Goal: Task Accomplishment & Management: Use online tool/utility

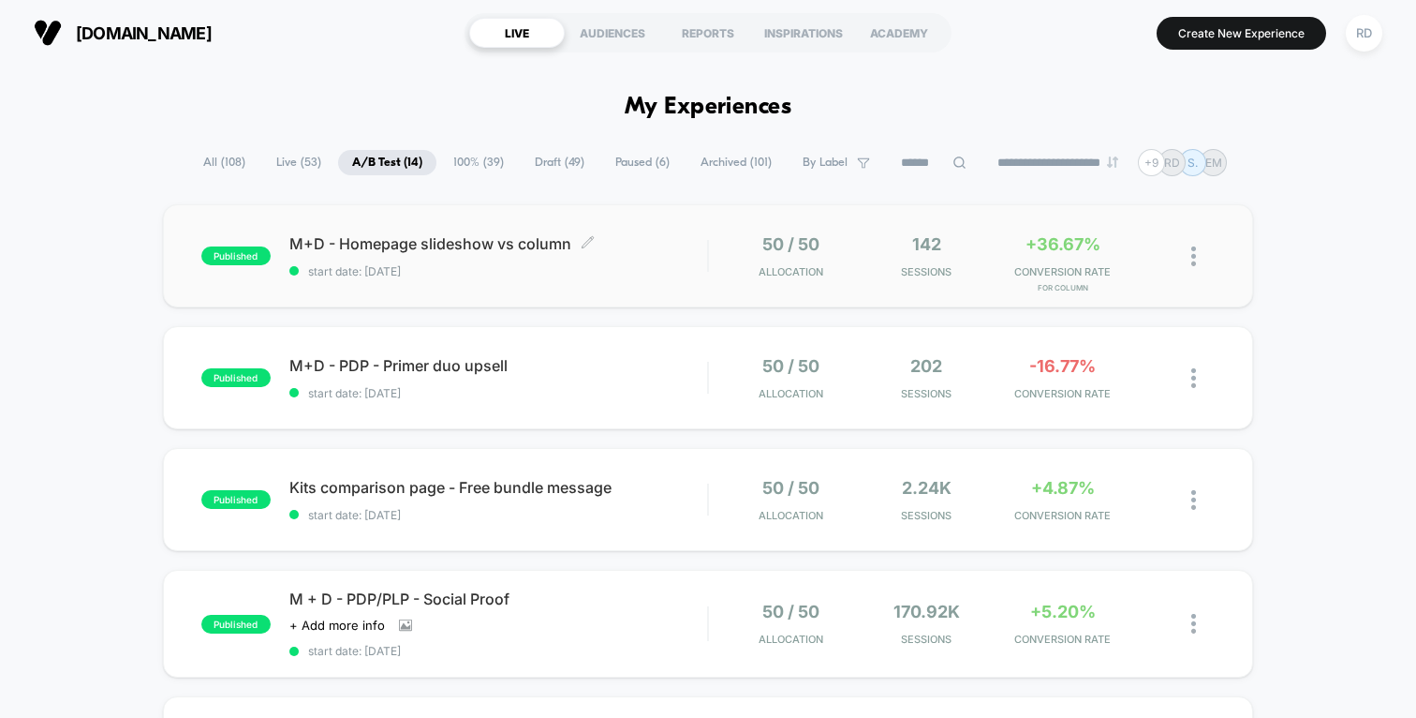
click at [653, 258] on div "M+D - Homepage slideshow vs column Click to edit experience details Click to ed…" at bounding box center [498, 256] width 418 height 44
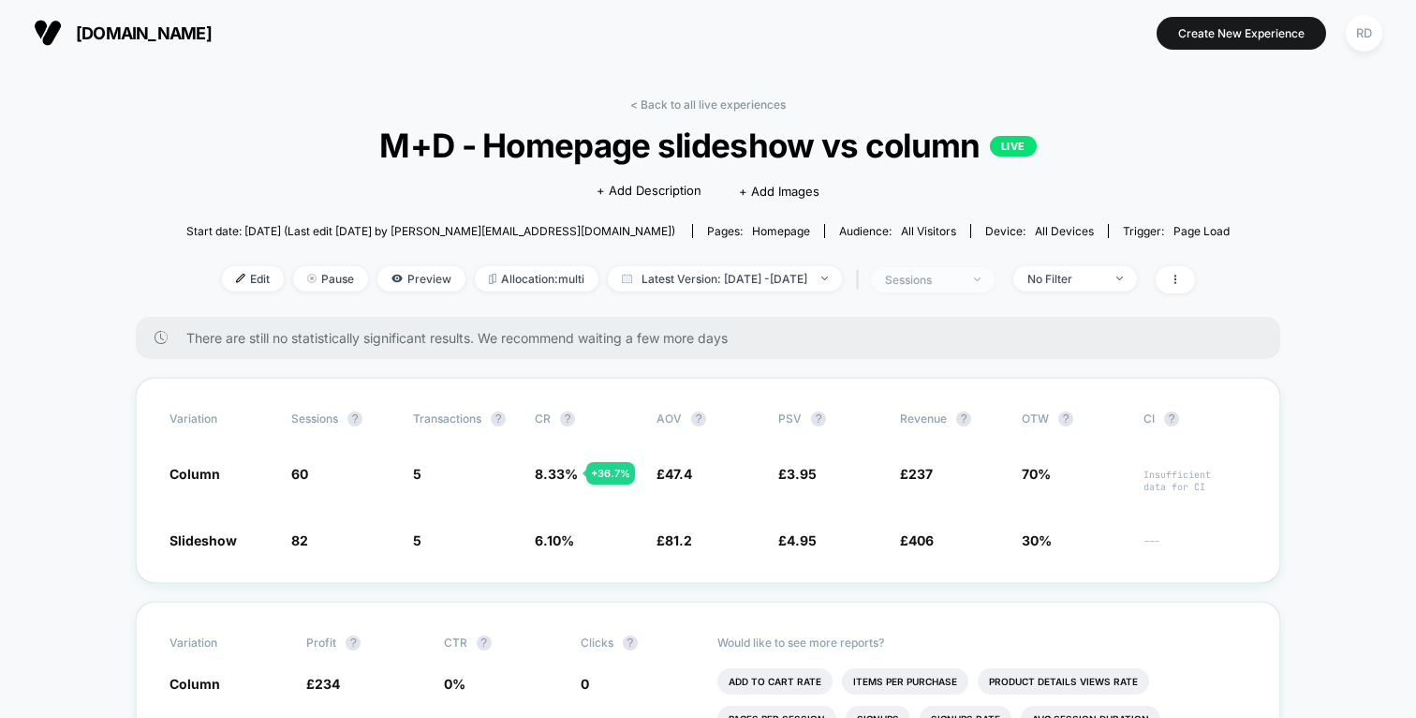
click at [960, 273] on div "sessions" at bounding box center [922, 280] width 75 height 14
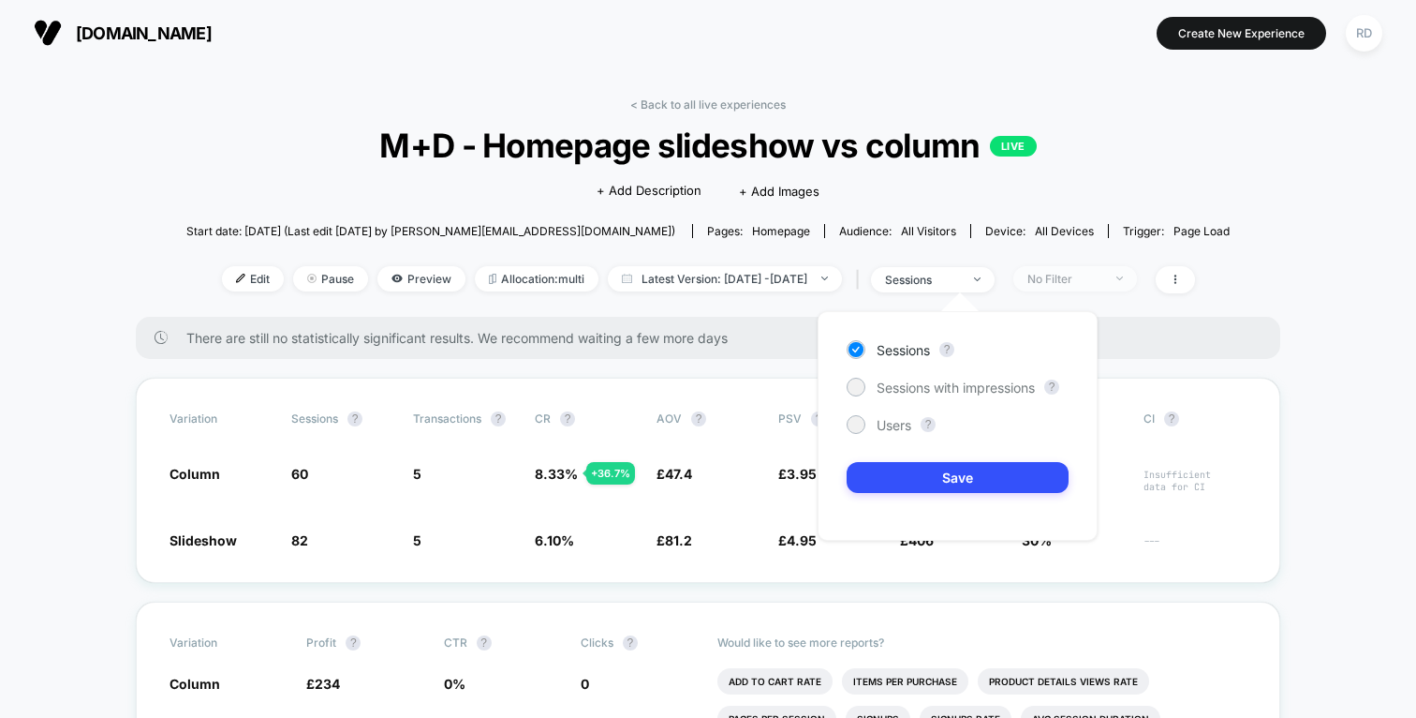
click at [1137, 271] on span "No Filter" at bounding box center [1076, 278] width 124 height 25
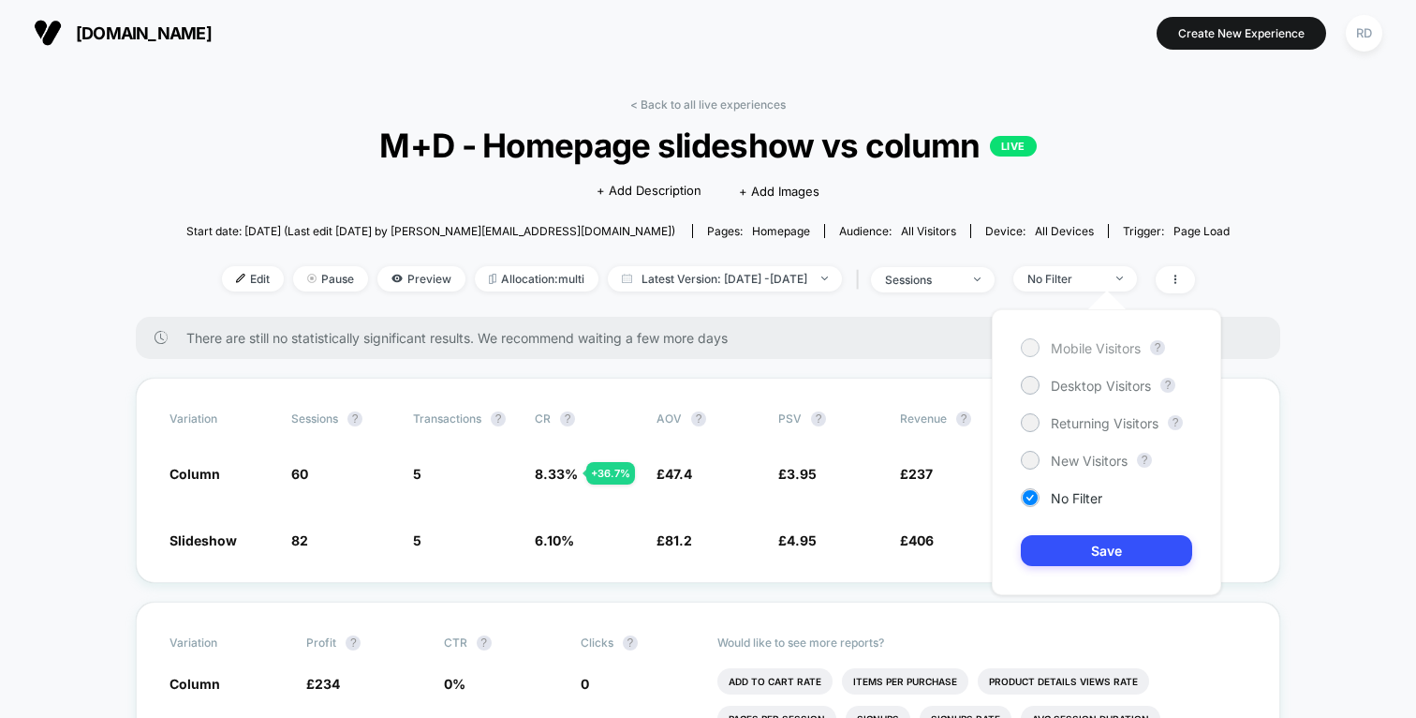
click at [1095, 356] on div "Mobile Visitors" at bounding box center [1081, 347] width 120 height 19
click at [1126, 556] on button "Save" at bounding box center [1106, 550] width 171 height 31
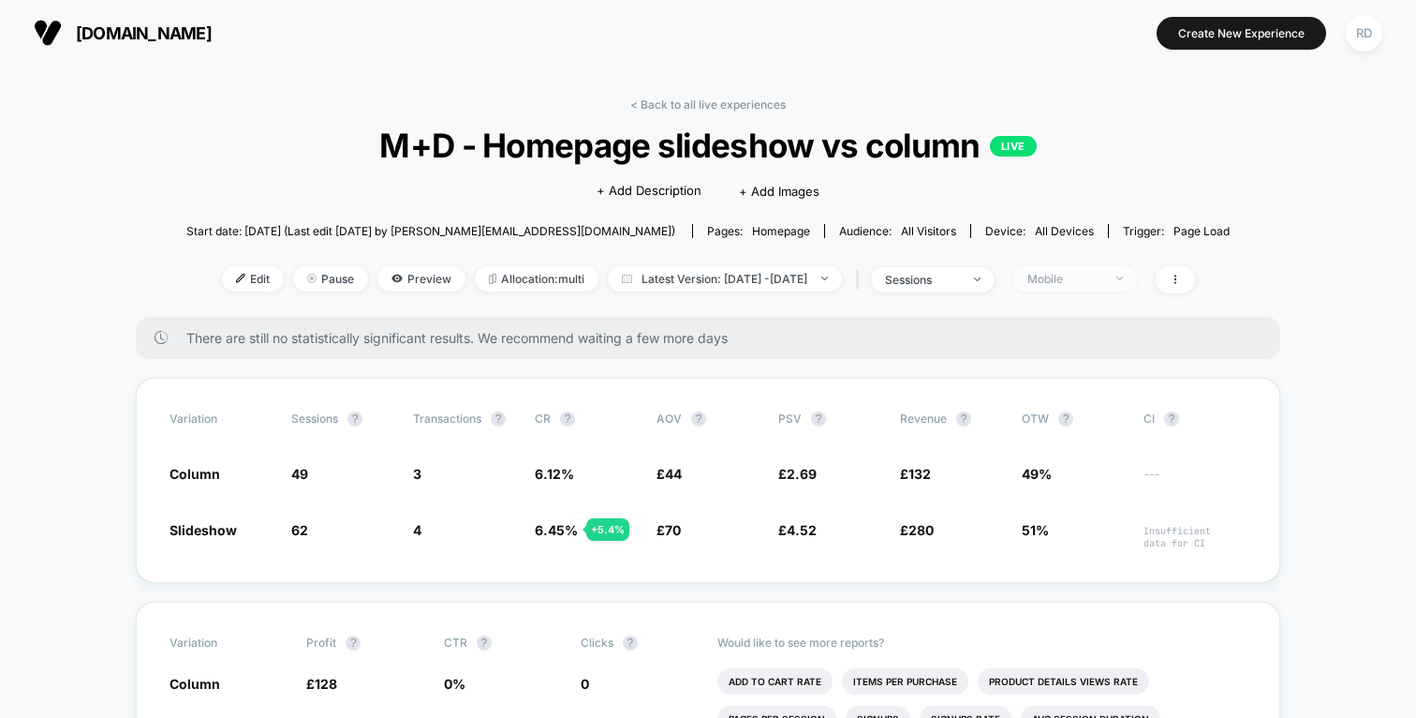
click at [1103, 282] on div "Mobile" at bounding box center [1065, 279] width 75 height 14
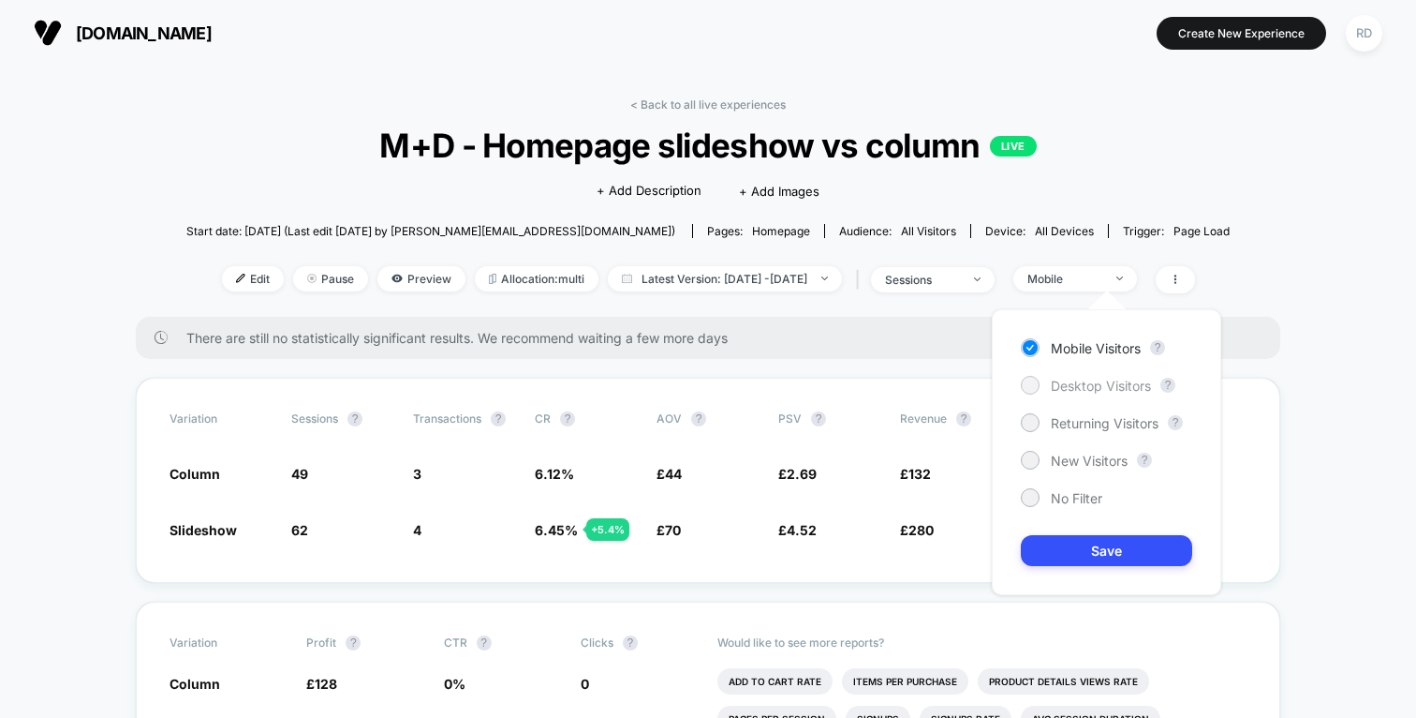
click at [1090, 386] on span "Desktop Visitors" at bounding box center [1101, 386] width 100 height 16
click at [1118, 548] on button "Save" at bounding box center [1106, 550] width 171 height 31
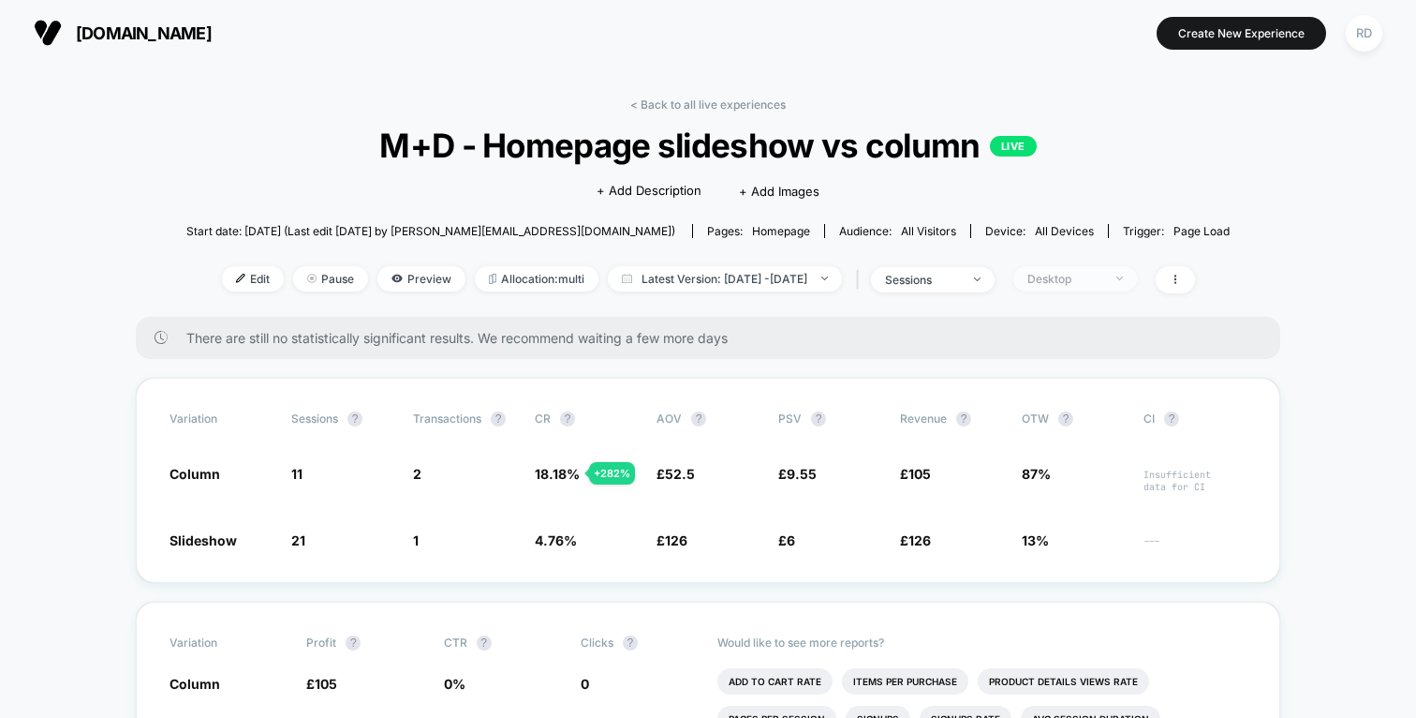
click at [1103, 272] on div "Desktop" at bounding box center [1065, 279] width 75 height 14
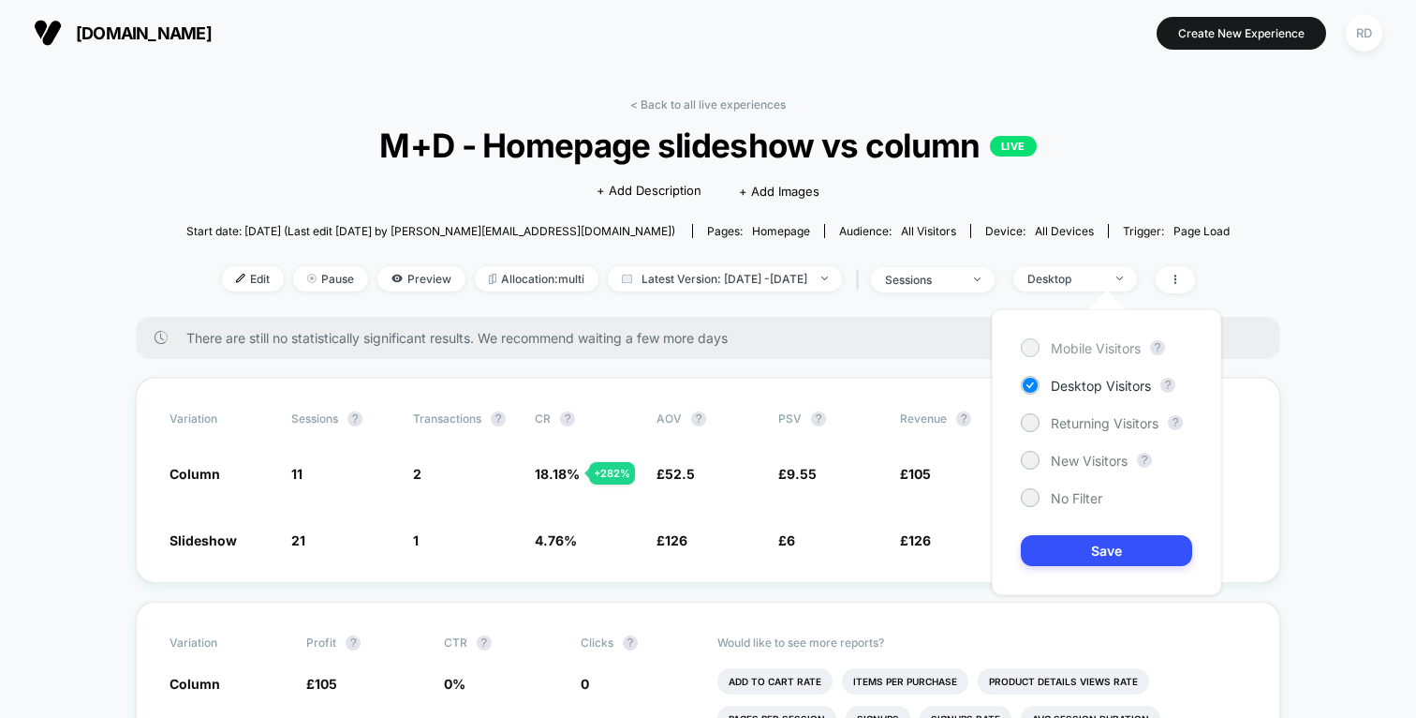
click at [1103, 355] on div "Mobile Visitors" at bounding box center [1081, 347] width 120 height 19
click at [1133, 555] on button "Save" at bounding box center [1106, 550] width 171 height 31
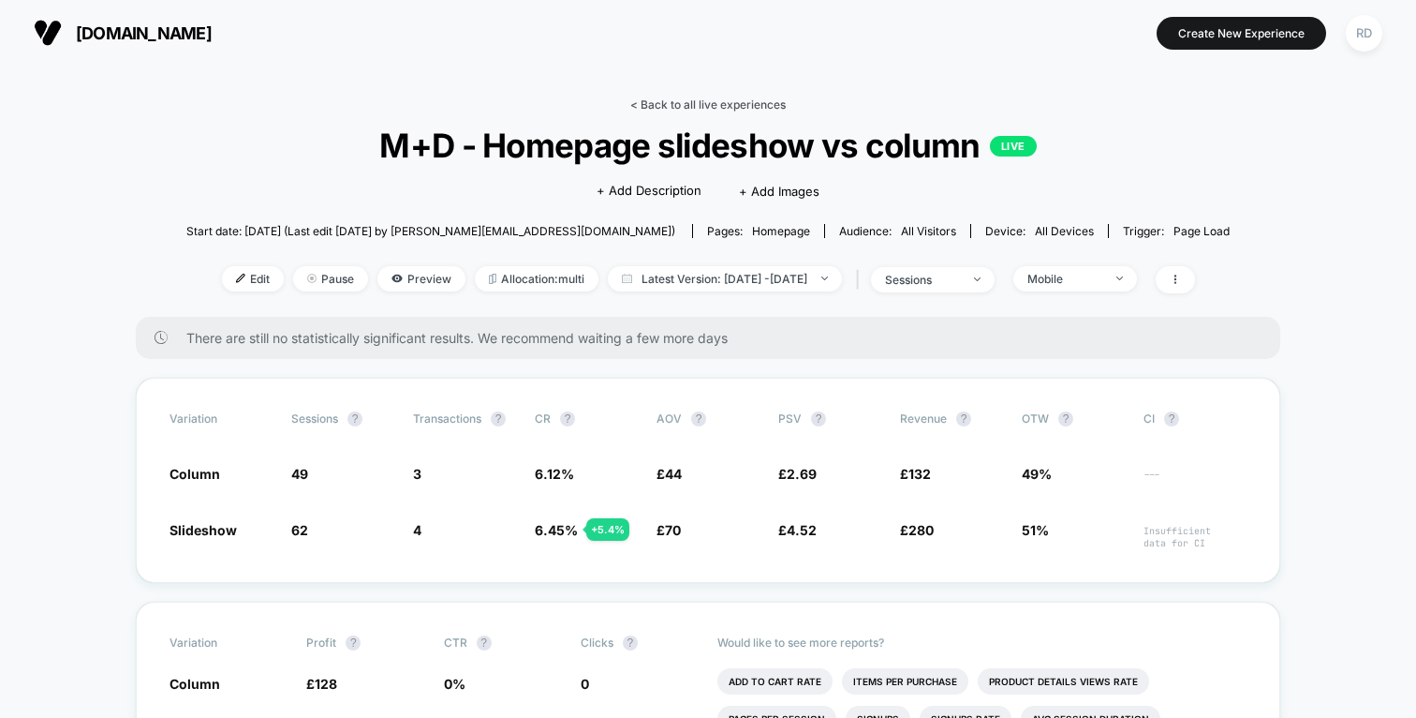
click at [673, 103] on link "< Back to all live experiences" at bounding box center [708, 104] width 156 height 14
